Goal: Information Seeking & Learning: Learn about a topic

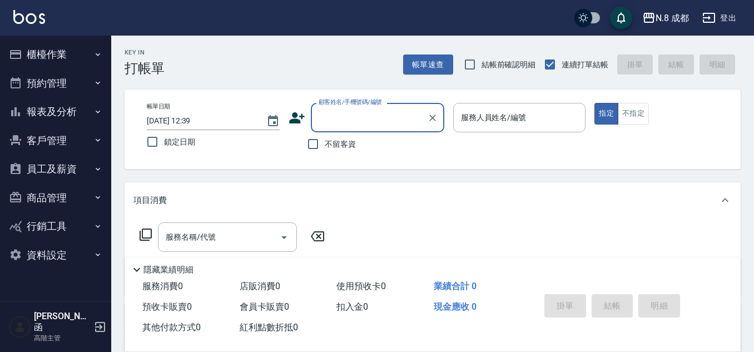
click at [68, 111] on button "報表及分析" at bounding box center [55, 111] width 102 height 29
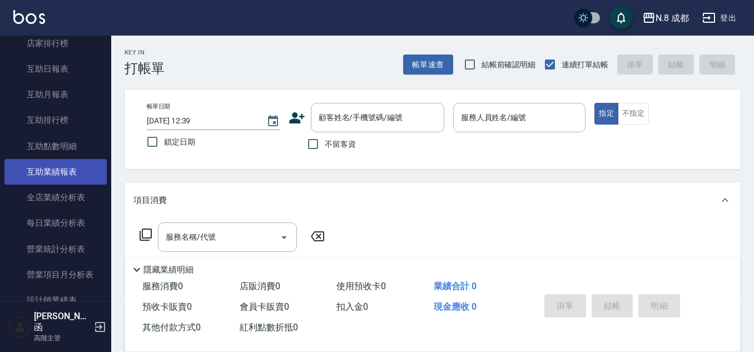
scroll to position [222, 0]
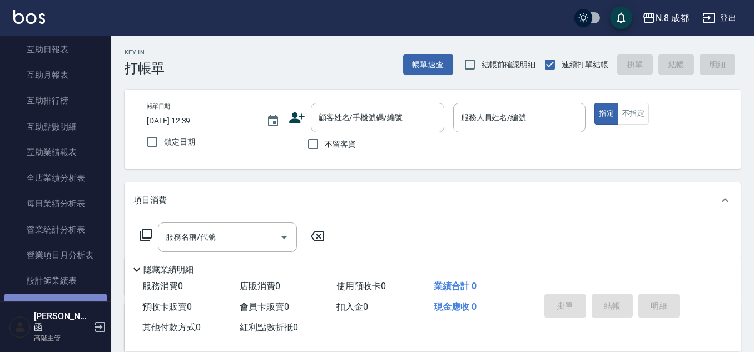
click at [87, 296] on link "設計師日報表" at bounding box center [55, 306] width 102 height 26
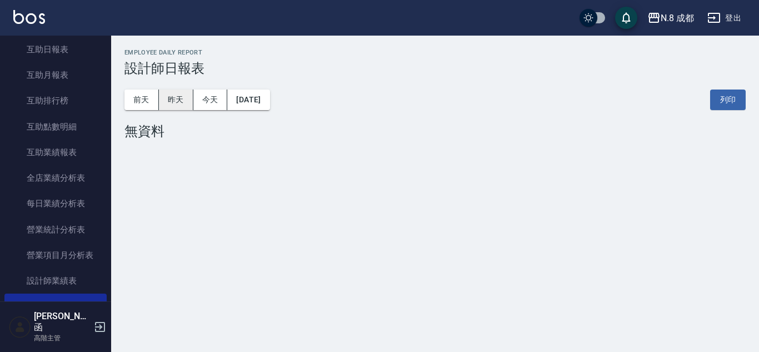
click at [178, 107] on button "昨天" at bounding box center [176, 99] width 34 height 21
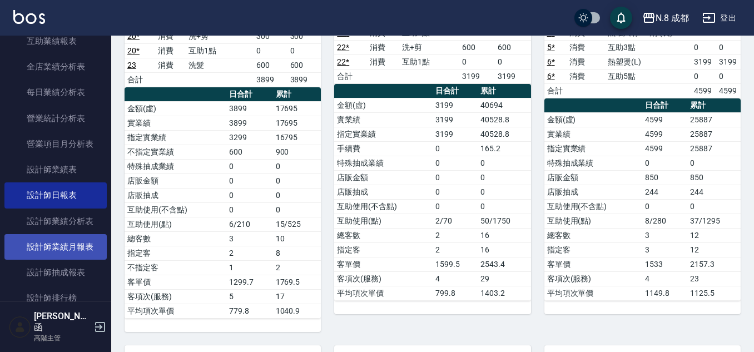
scroll to position [389, 0]
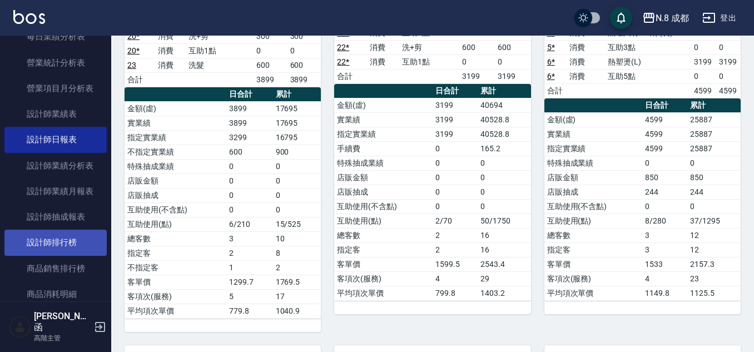
click at [67, 235] on link "設計師排行榜" at bounding box center [55, 243] width 102 height 26
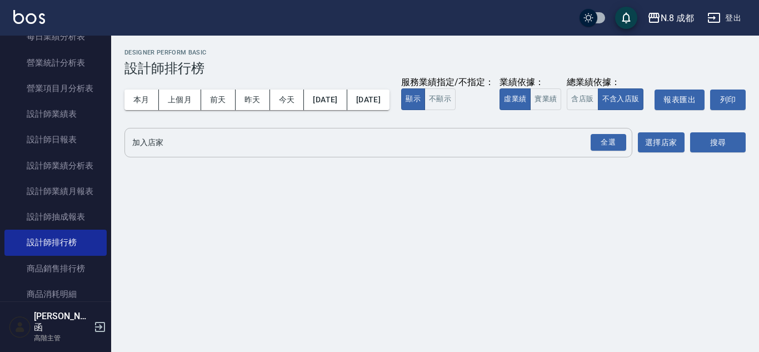
click at [172, 152] on input "加入店家" at bounding box center [370, 142] width 481 height 19
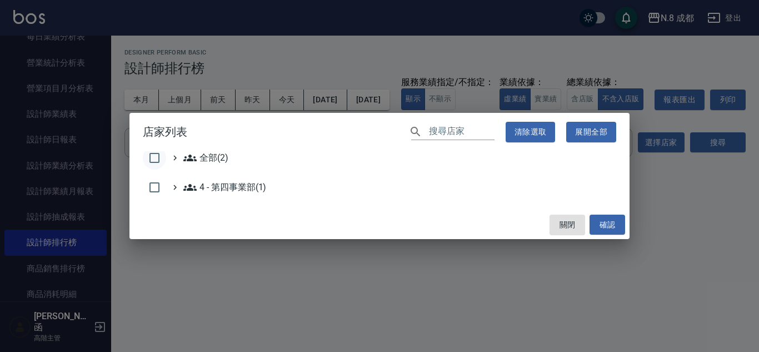
click at [152, 156] on input "checkbox" at bounding box center [154, 157] width 23 height 23
checkbox input "true"
click at [613, 231] on button "確認" at bounding box center [608, 225] width 36 height 21
checkbox input "false"
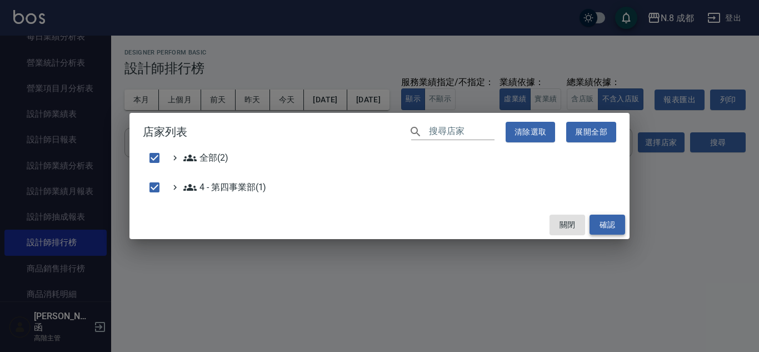
checkbox input "false"
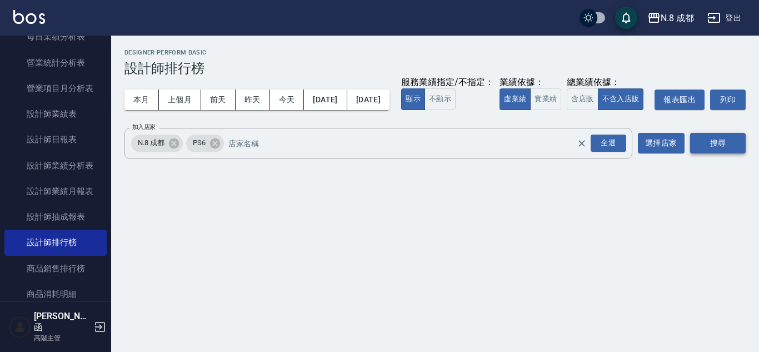
click at [721, 153] on button "搜尋" at bounding box center [718, 143] width 56 height 21
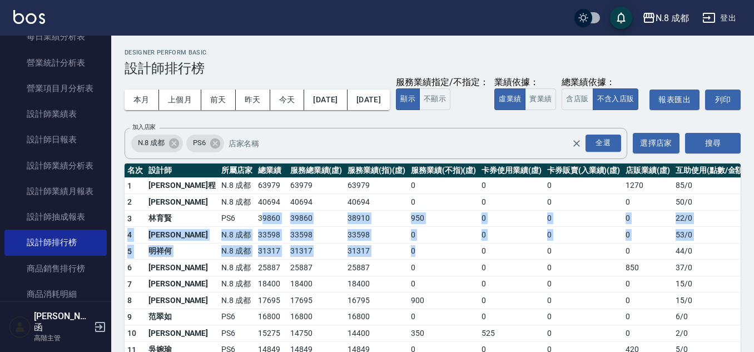
drag, startPoint x: 222, startPoint y: 242, endPoint x: 398, endPoint y: 286, distance: 181.5
click at [400, 276] on tbody "1 [PERSON_NAME][PERSON_NAME]8 成都 63979 63979 63979 0 0 0 1270 85 / 0 2 [PERSON_…" at bounding box center [437, 307] width 624 height 261
click at [255, 227] on td "39860" at bounding box center [271, 218] width 32 height 17
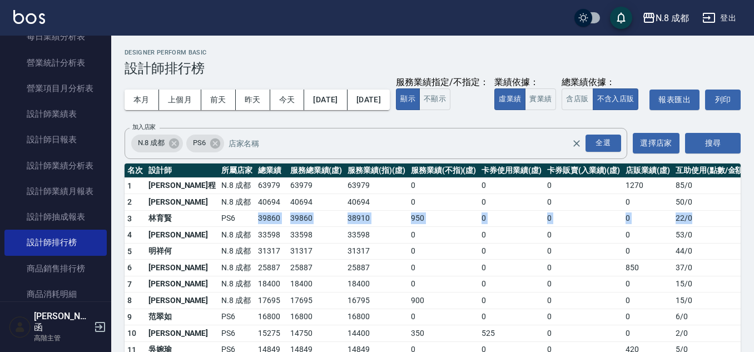
drag, startPoint x: 218, startPoint y: 234, endPoint x: 698, endPoint y: 245, distance: 479.8
click at [698, 227] on tr "3 [PERSON_NAME]PS6 39860 39860 38910 950 0 0 0 22 / 0" at bounding box center [437, 218] width 624 height 17
click at [161, 260] on td "明祥何" at bounding box center [182, 251] width 73 height 17
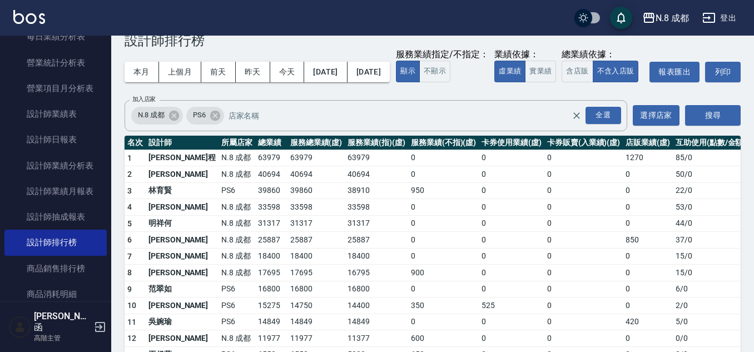
scroll to position [56, 0]
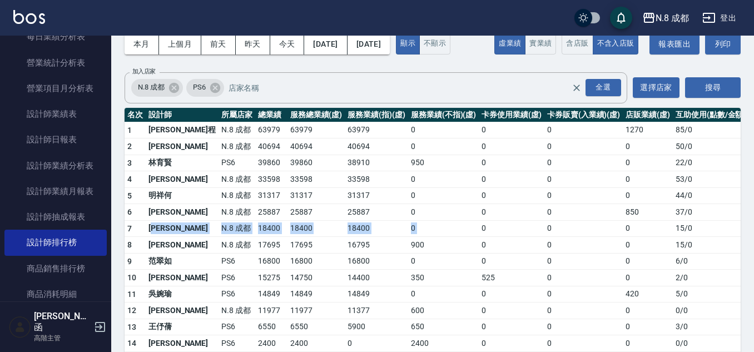
drag, startPoint x: 158, startPoint y: 249, endPoint x: 457, endPoint y: 257, distance: 299.1
click at [457, 237] on tr "7 [PERSON_NAME]8 成都 18400 18400 18400 0 0 0 0 15 / 0" at bounding box center [437, 228] width 624 height 17
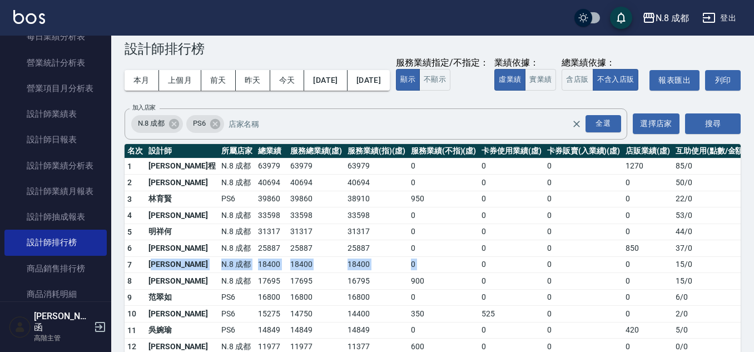
scroll to position [0, 0]
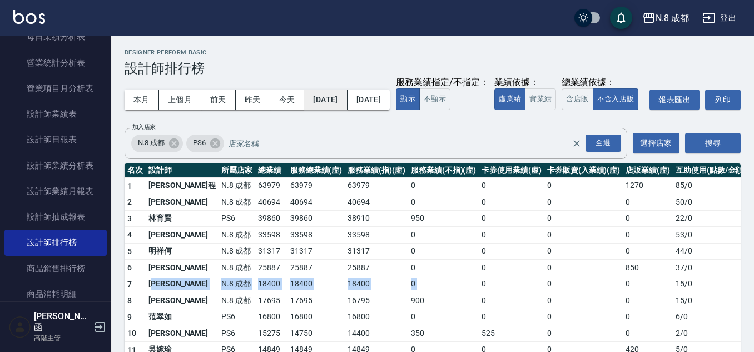
click at [347, 107] on button "[DATE]" at bounding box center [325, 99] width 43 height 21
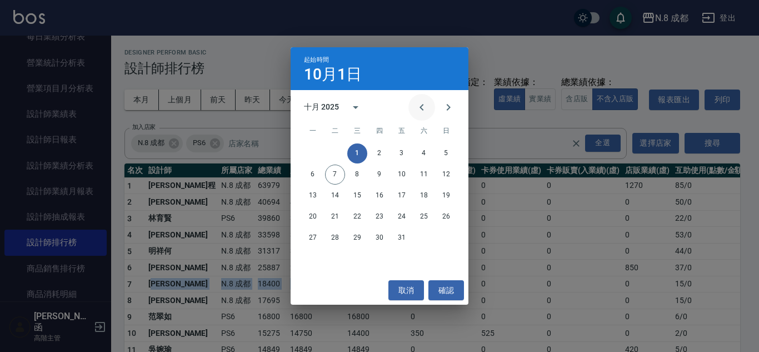
click at [422, 113] on icon "Previous month" at bounding box center [421, 107] width 13 height 13
click at [311, 153] on button "1" at bounding box center [313, 153] width 20 height 20
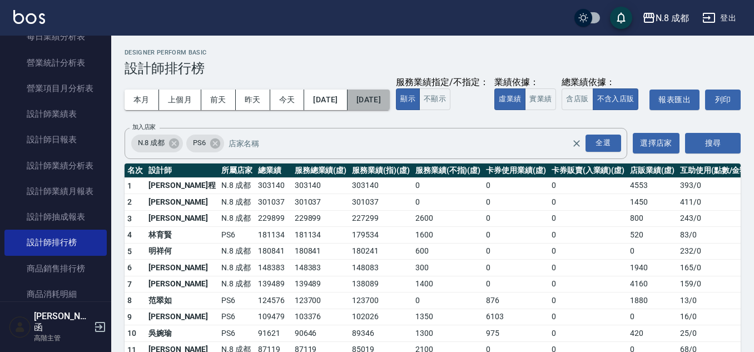
click at [390, 108] on button "[DATE]" at bounding box center [368, 99] width 42 height 21
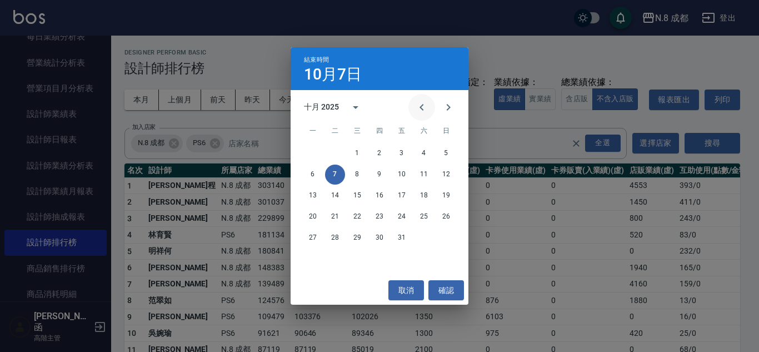
click at [416, 107] on icon "Previous month" at bounding box center [421, 107] width 13 height 13
click at [450, 154] on button "7" at bounding box center [446, 153] width 20 height 20
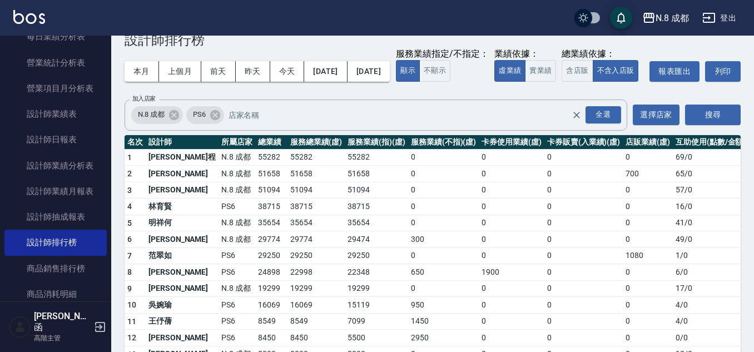
scroll to position [56, 0]
